Goal: Task Accomplishment & Management: Manage account settings

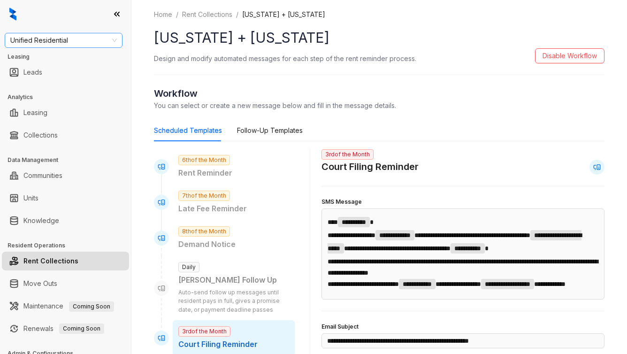
click at [63, 41] on span "Unified Residential" at bounding box center [63, 40] width 107 height 14
type input "***"
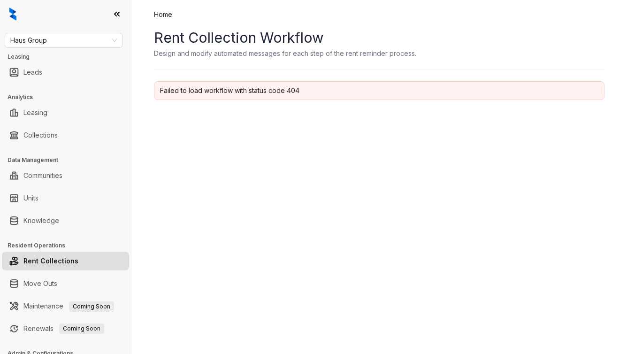
click at [43, 254] on link "Rent Collections" at bounding box center [50, 261] width 55 height 19
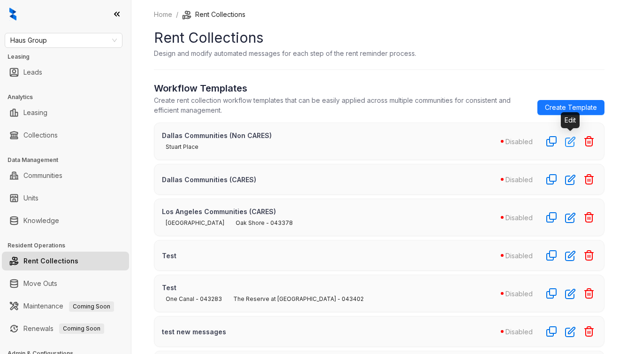
click at [568, 143] on icon "button" at bounding box center [570, 141] width 9 height 9
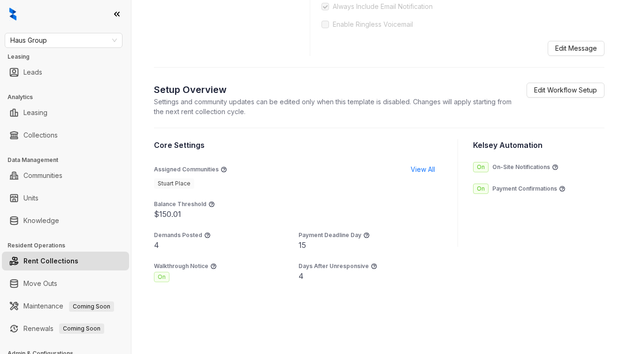
scroll to position [515, 0]
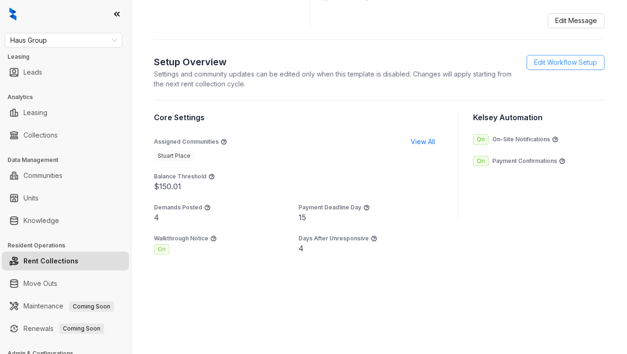
click at [565, 64] on span "Edit Workflow Setup" at bounding box center [565, 62] width 63 height 10
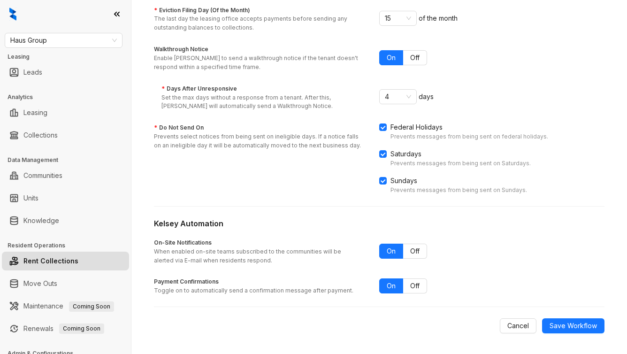
scroll to position [222, 0]
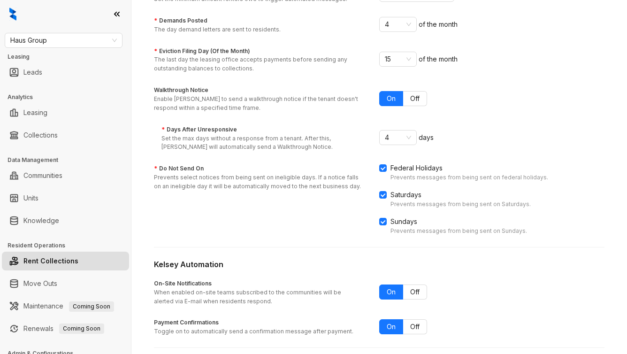
click at [556, 60] on div "15 of the month" at bounding box center [491, 59] width 225 height 15
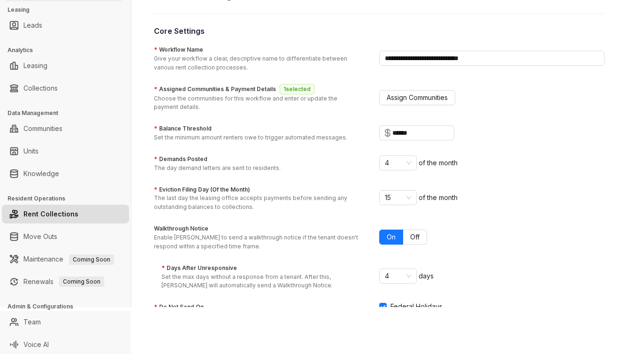
scroll to position [0, 0]
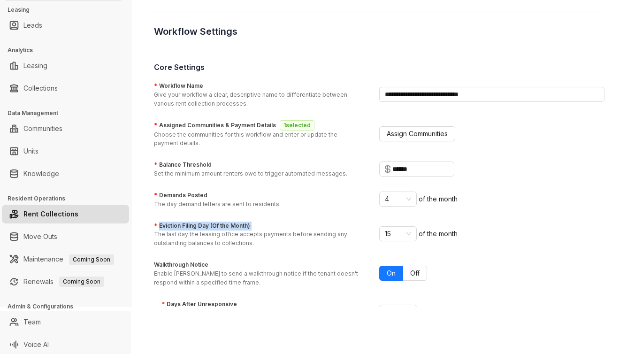
drag, startPoint x: 159, startPoint y: 223, endPoint x: 254, endPoint y: 227, distance: 95.4
click at [254, 227] on div "* Eviction Filing Day (Of the Month) The last day the leasing office accepts pa…" at bounding box center [266, 235] width 225 height 27
copy label "Eviction Filing Day (Of the Month)"
click at [210, 234] on p "The last day the leasing office accepts payments before sending any outstanding…" at bounding box center [261, 239] width 214 height 18
click at [385, 234] on input "* Eviction Filing Day (Of the Month) The last day the leasing office accepts pa…" at bounding box center [394, 234] width 18 height 14
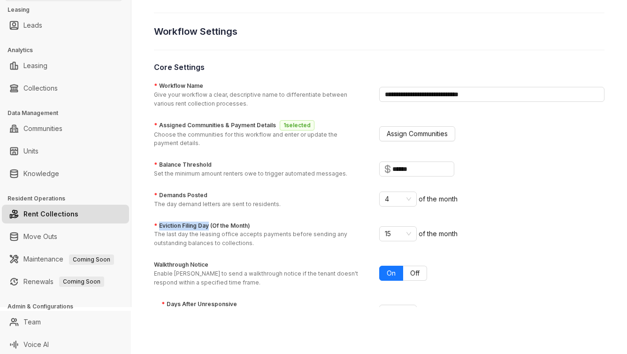
drag, startPoint x: 158, startPoint y: 222, endPoint x: 208, endPoint y: 225, distance: 49.9
click at [208, 225] on label "* Eviction Filing Day (Of the Month)" at bounding box center [202, 226] width 96 height 9
copy label "Eviction Filing Day"
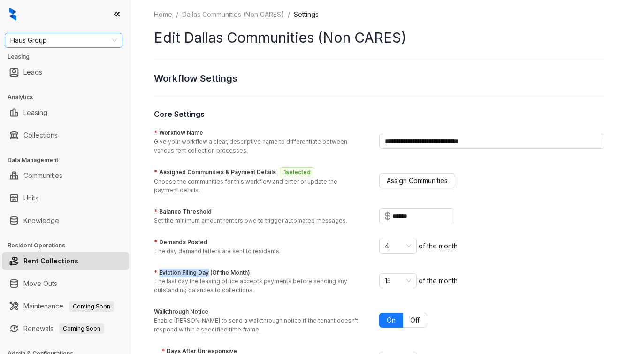
click at [81, 46] on span "Haus Group" at bounding box center [63, 40] width 107 height 14
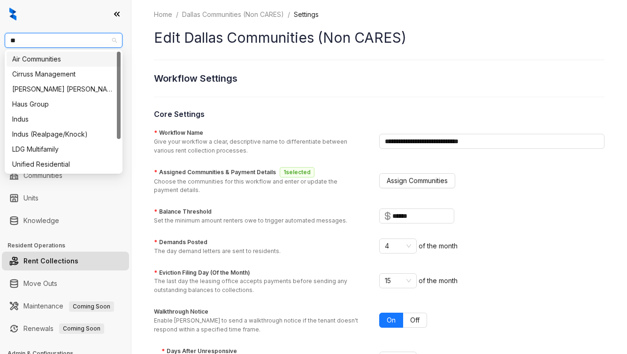
type input "***"
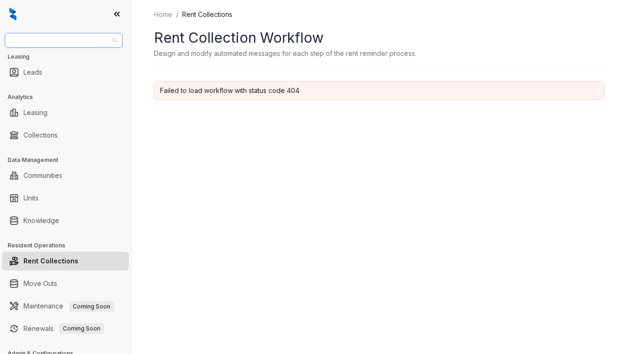
click at [76, 40] on span "Unified Residential" at bounding box center [63, 40] width 107 height 14
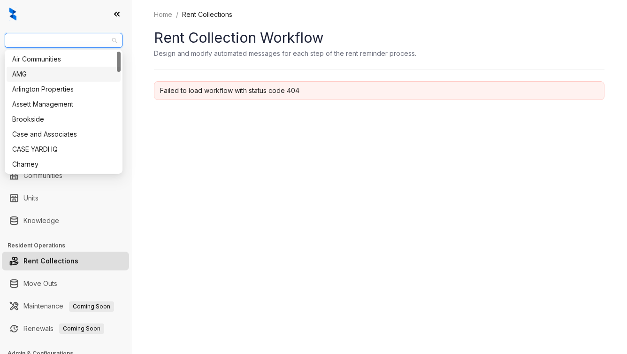
click at [217, 222] on div "Home / Rent Collections Rent Collection Workflow Design and modify automated me…" at bounding box center [379, 177] width 496 height 354
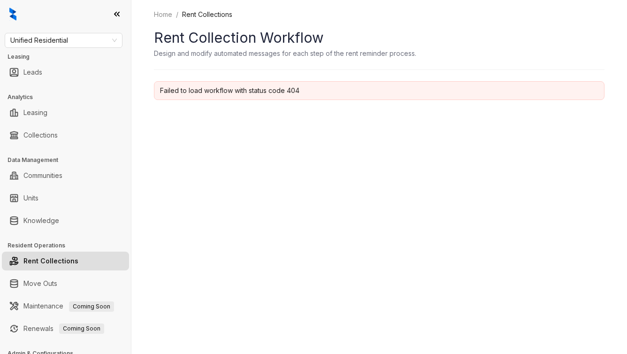
click at [54, 254] on link "Rent Collections" at bounding box center [50, 261] width 55 height 19
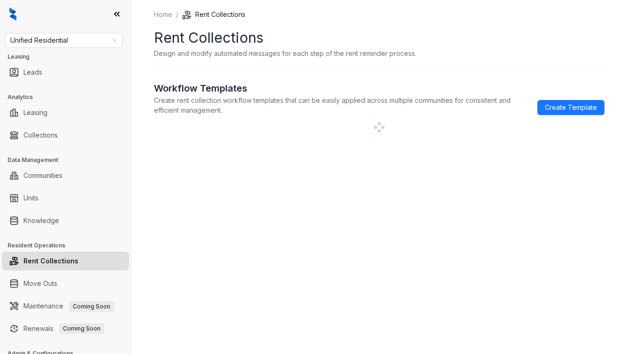
scroll to position [49, 0]
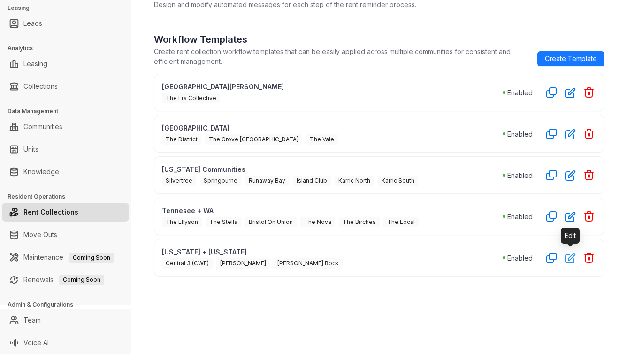
click at [566, 260] on icon "button" at bounding box center [570, 258] width 11 height 11
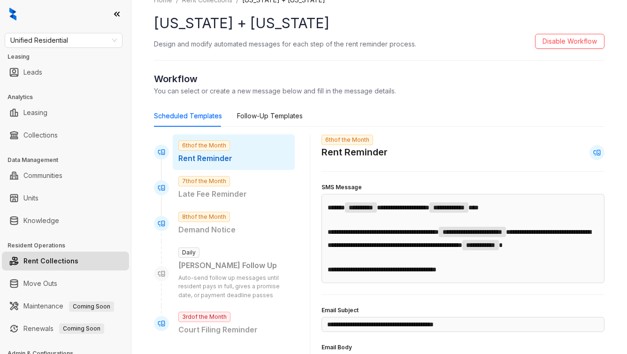
scroll to position [18, 0]
